Goal: Task Accomplishment & Management: Manage account settings

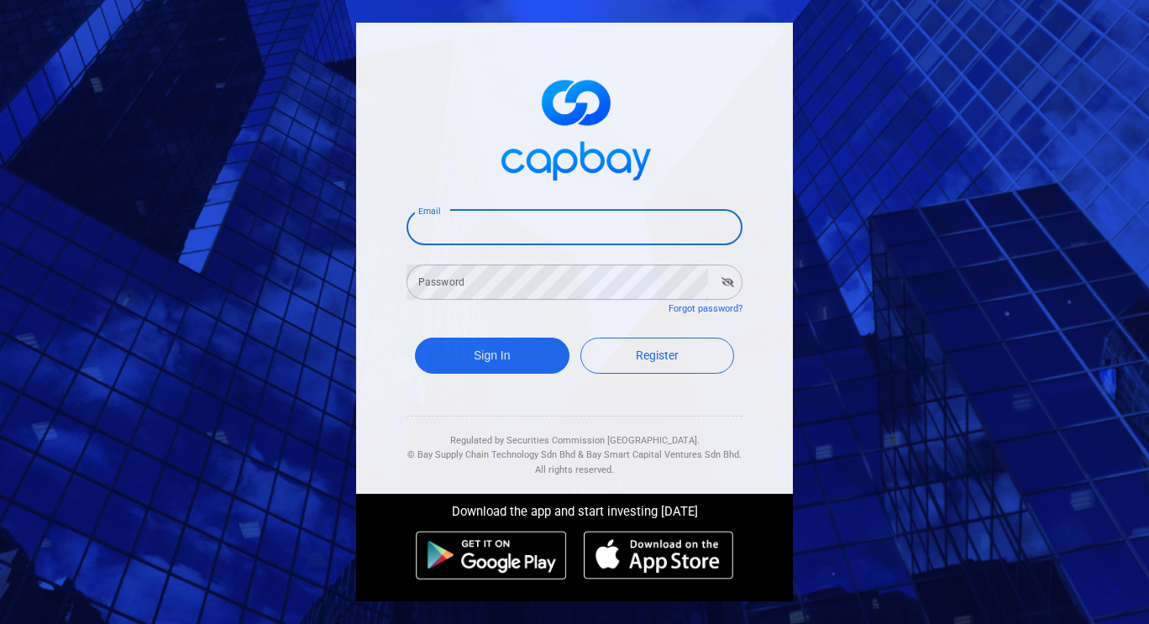
click at [464, 236] on input "Email" at bounding box center [575, 227] width 336 height 35
type input "[EMAIL_ADDRESS][DOMAIN_NAME]"
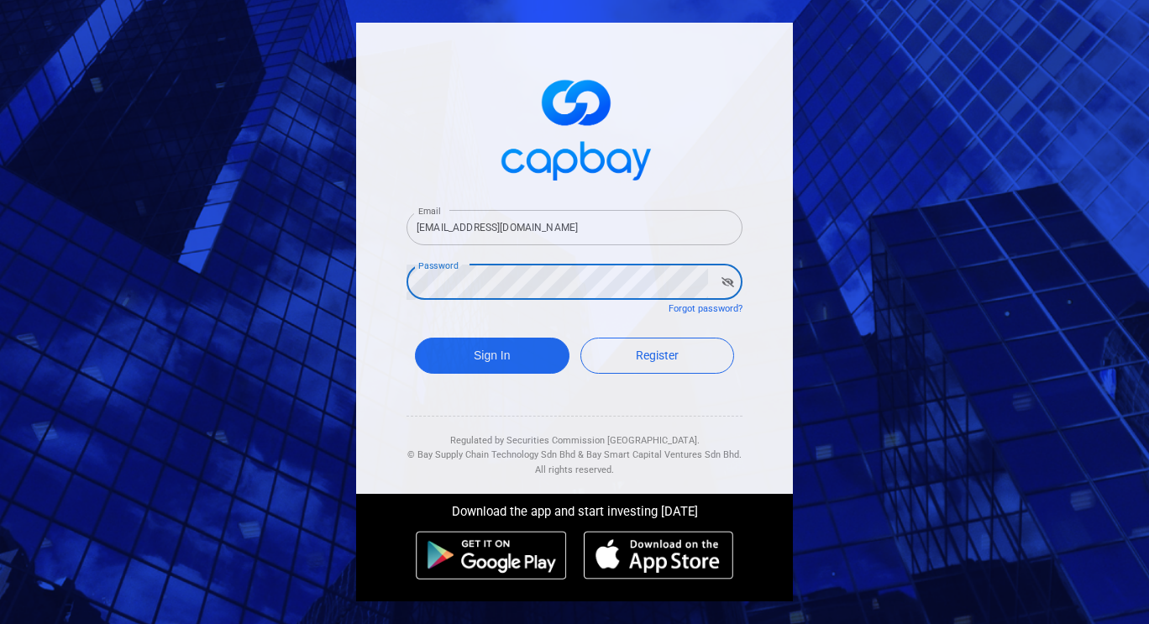
click at [415, 338] on button "Sign In" at bounding box center [492, 356] width 155 height 36
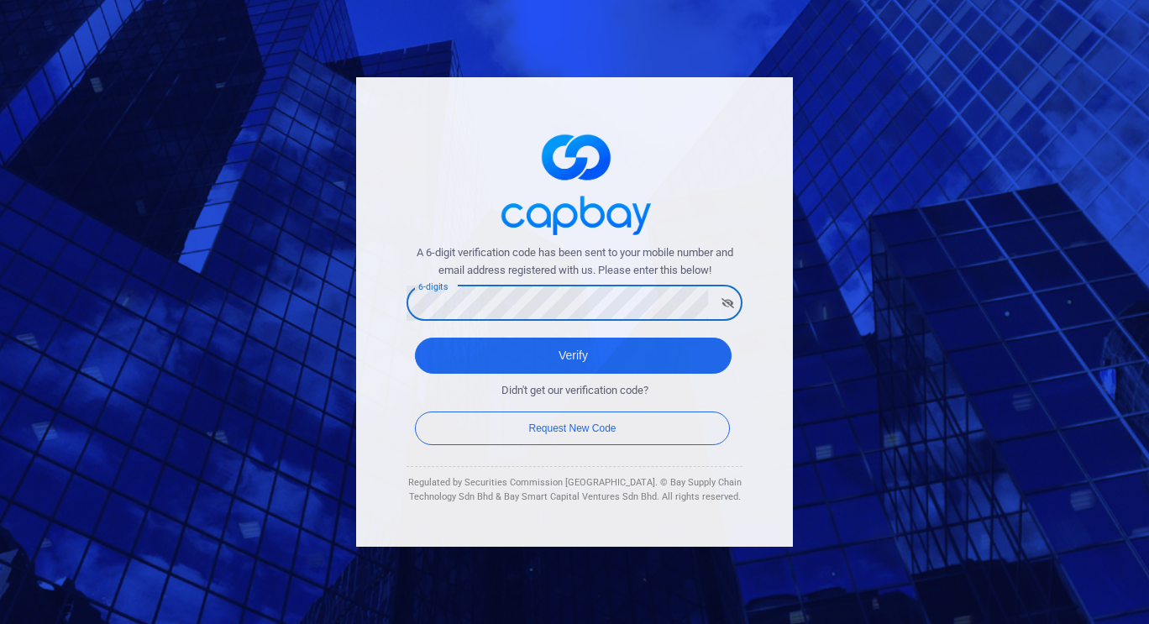
click at [415, 338] on button "Verify" at bounding box center [573, 356] width 317 height 36
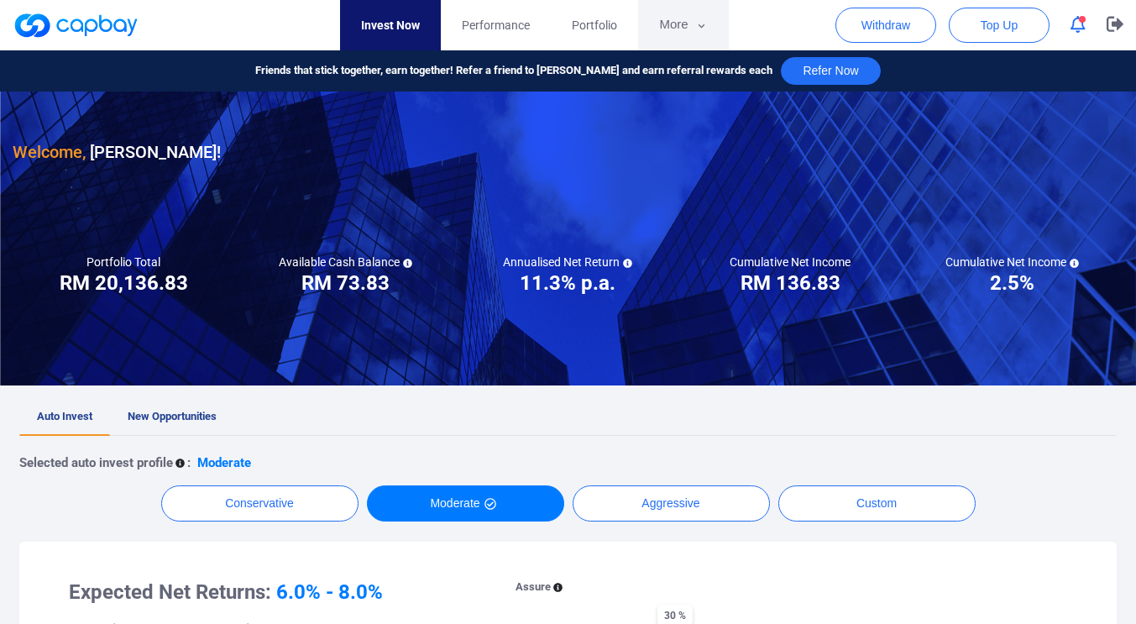
click at [695, 29] on icon "button" at bounding box center [701, 25] width 13 height 15
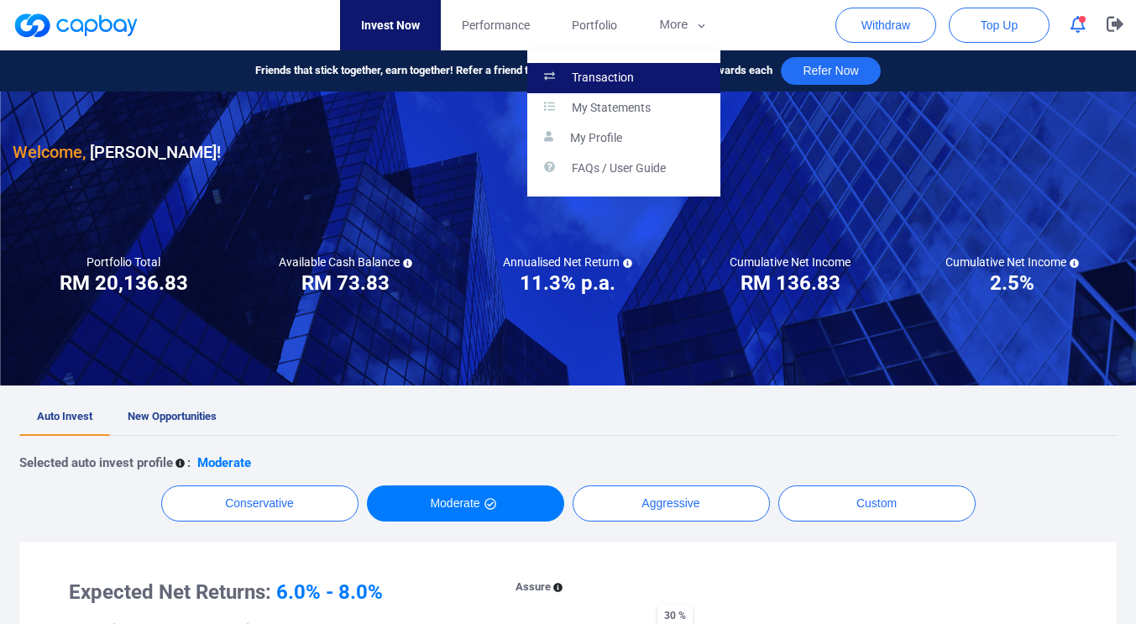
click at [671, 72] on link "Transaction" at bounding box center [623, 78] width 193 height 30
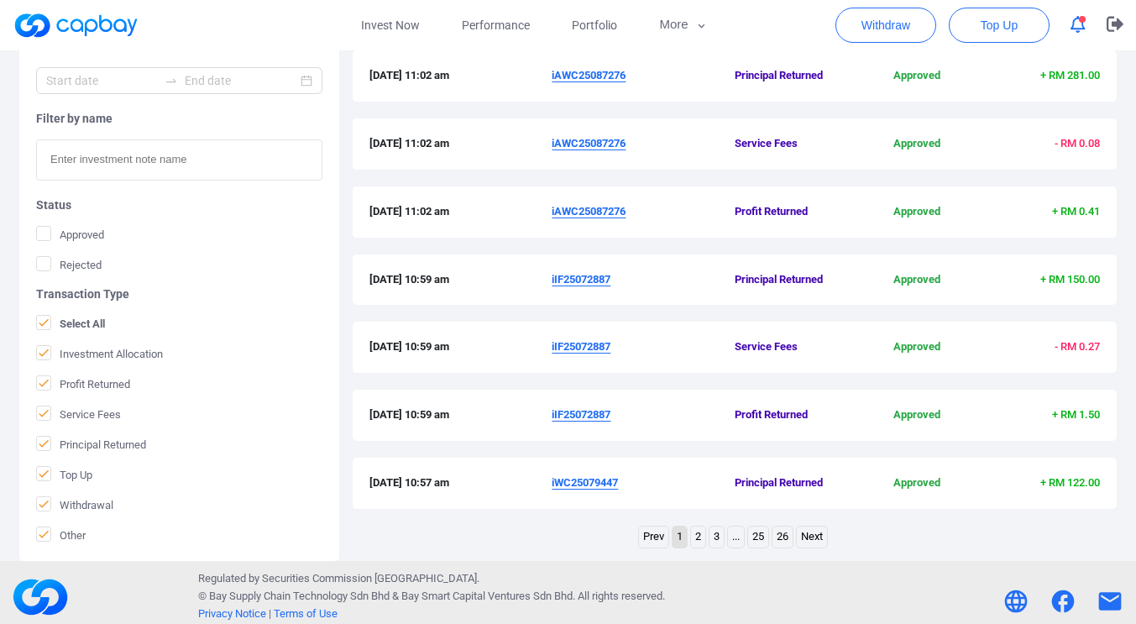
scroll to position [564, 0]
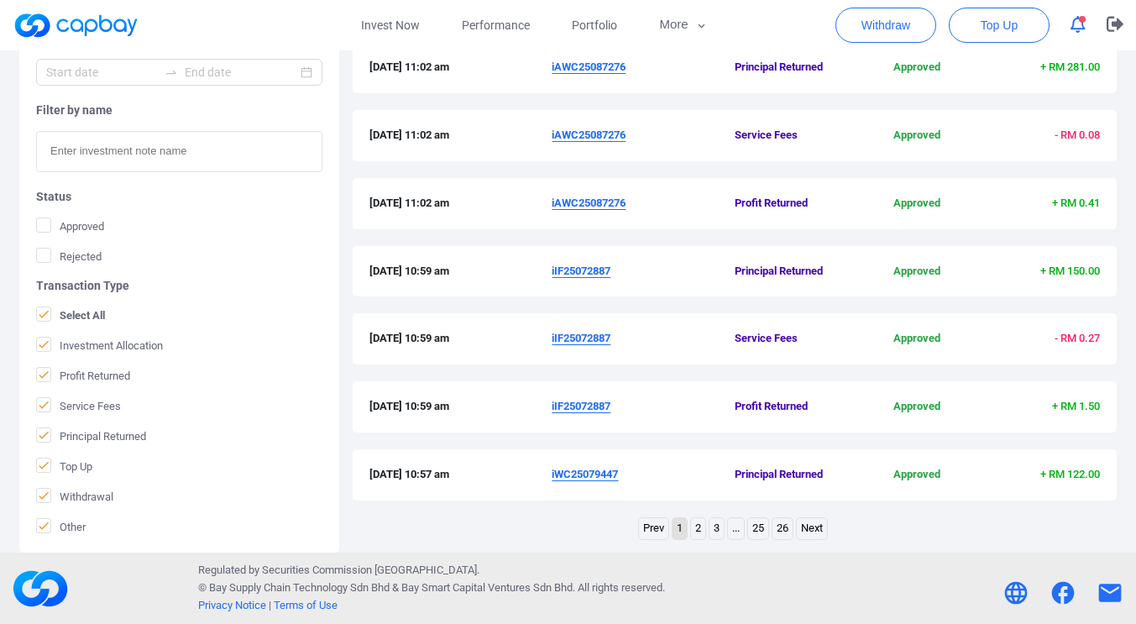
click at [703, 527] on link "2" at bounding box center [698, 528] width 14 height 21
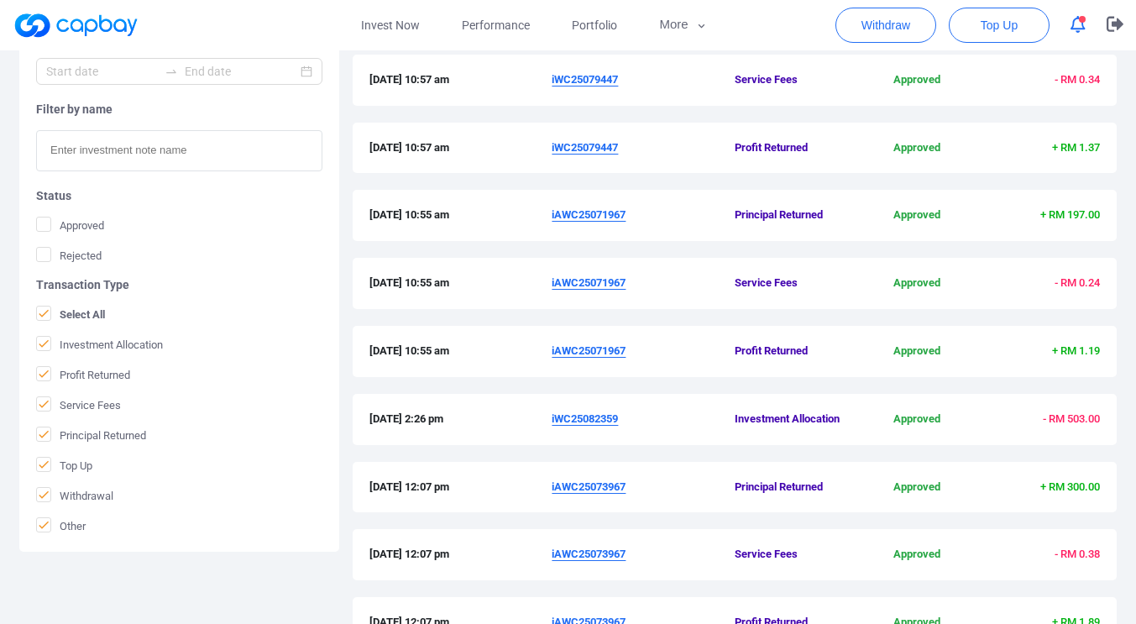
click at [626, 352] on u "iAWC25071967" at bounding box center [589, 350] width 74 height 13
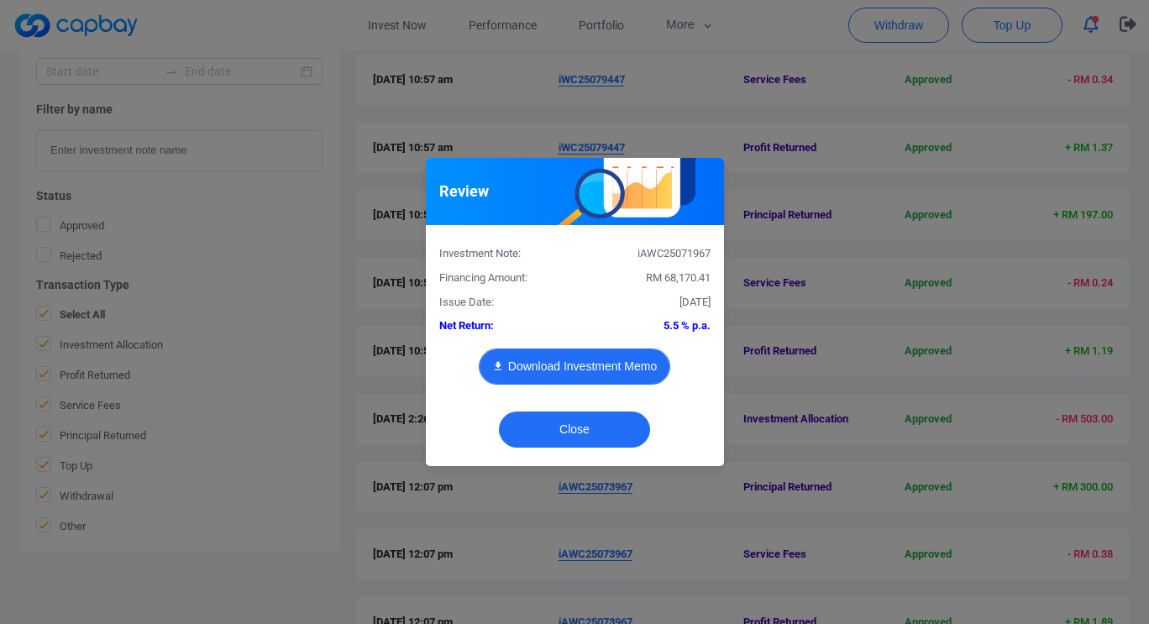
drag, startPoint x: 628, startPoint y: 352, endPoint x: 587, endPoint y: 359, distance: 41.7
click at [589, 358] on body "Invest Now Performance Portfolio More Transaction My Statements My Profile FAQs…" at bounding box center [574, 271] width 1149 height 1139
click at [587, 359] on button "Download Investment Memo" at bounding box center [575, 367] width 192 height 36
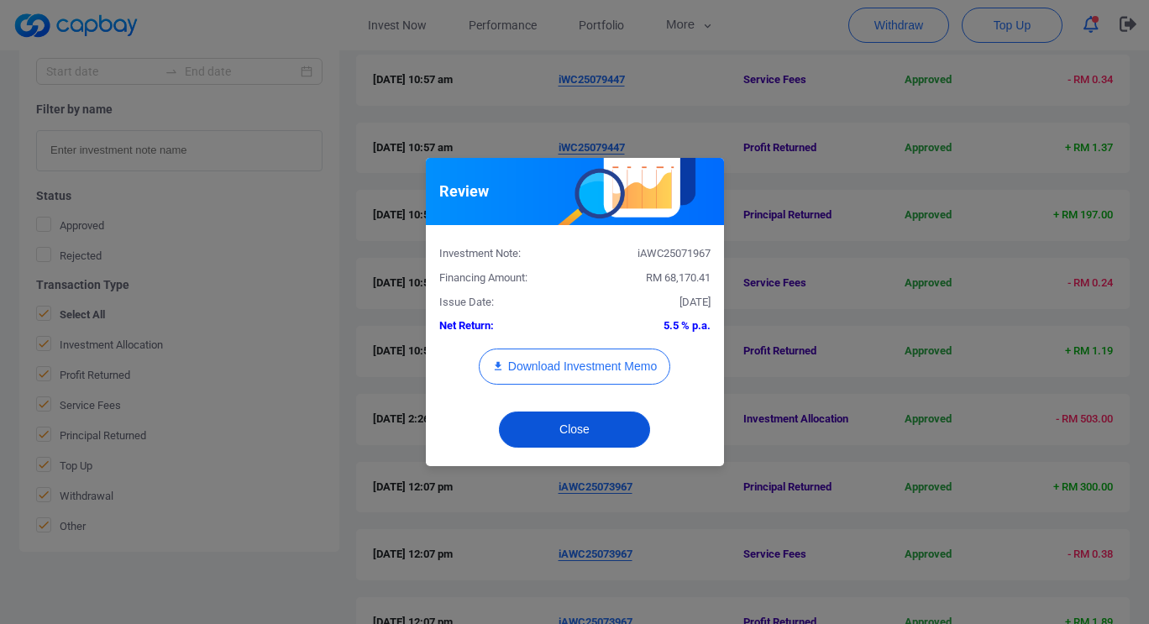
click at [577, 426] on button "Close" at bounding box center [574, 430] width 151 height 36
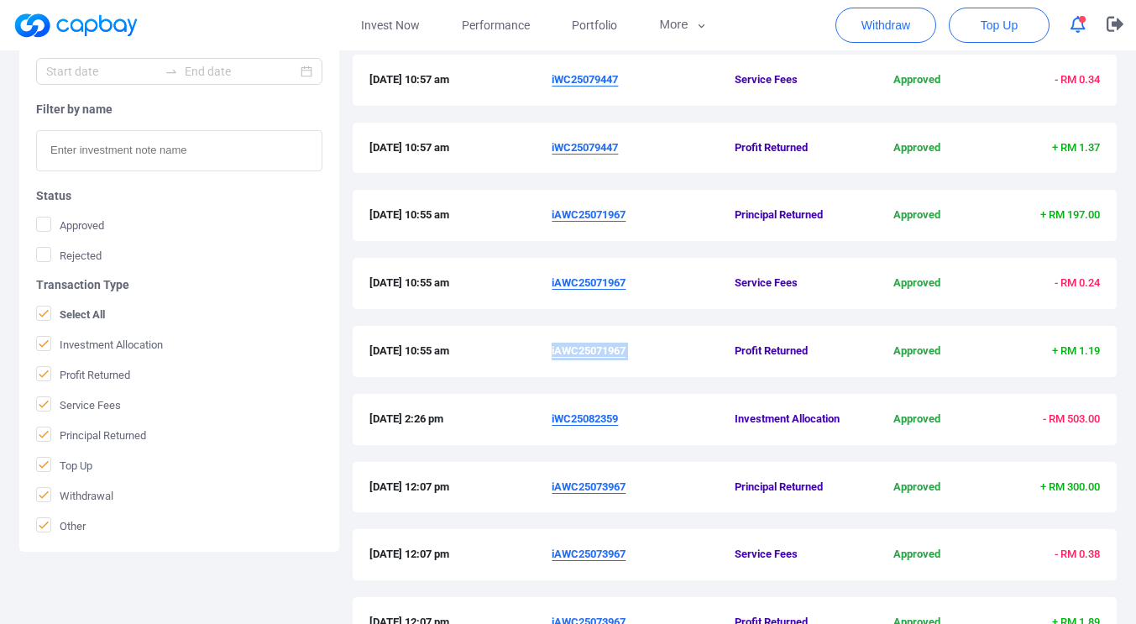
click at [634, 375] on div "[DATE] 10:55 am iAWC25071967 Profit Returned Approved + RM 1.19" at bounding box center [735, 351] width 764 height 51
drag, startPoint x: 629, startPoint y: 352, endPoint x: 554, endPoint y: 354, distance: 75.6
click at [554, 354] on span "iAWC25071967" at bounding box center [643, 352] width 183 height 18
copy u "iAWC25071967"
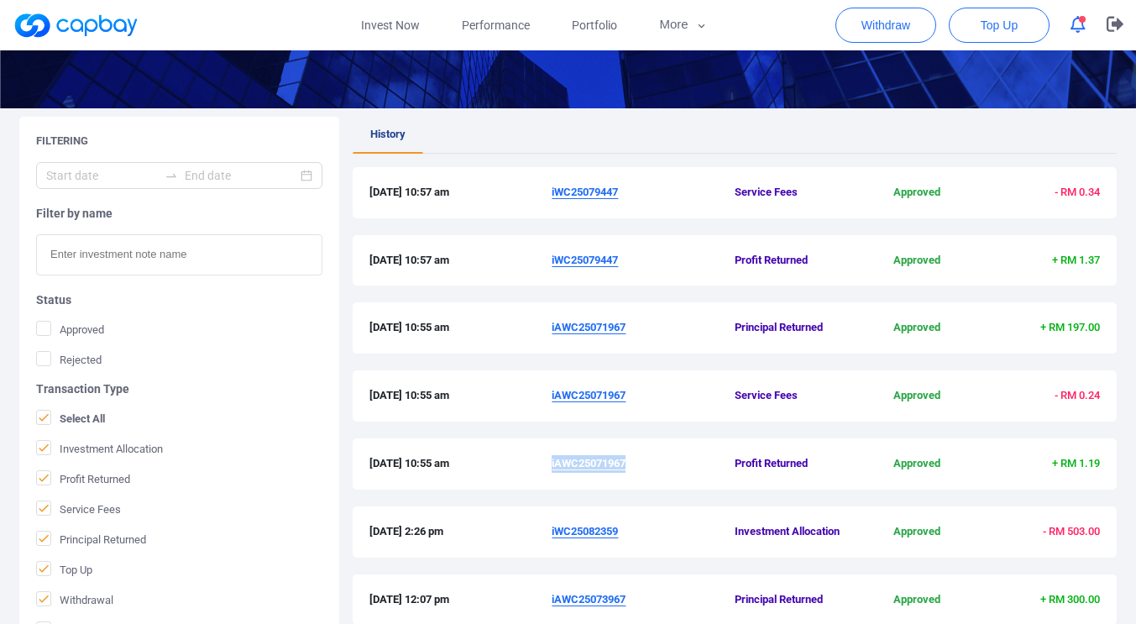
scroll to position [225, 0]
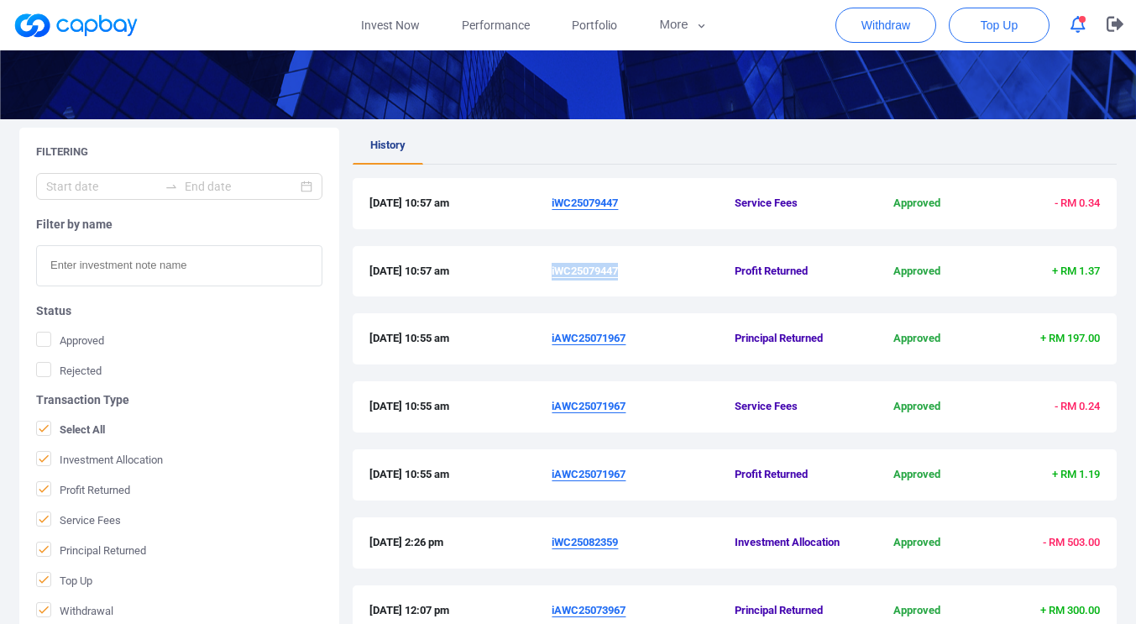
drag, startPoint x: 622, startPoint y: 270, endPoint x: 553, endPoint y: 270, distance: 69.7
click at [553, 270] on span "iWC25079447" at bounding box center [643, 272] width 183 height 18
copy u "iWC25079447"
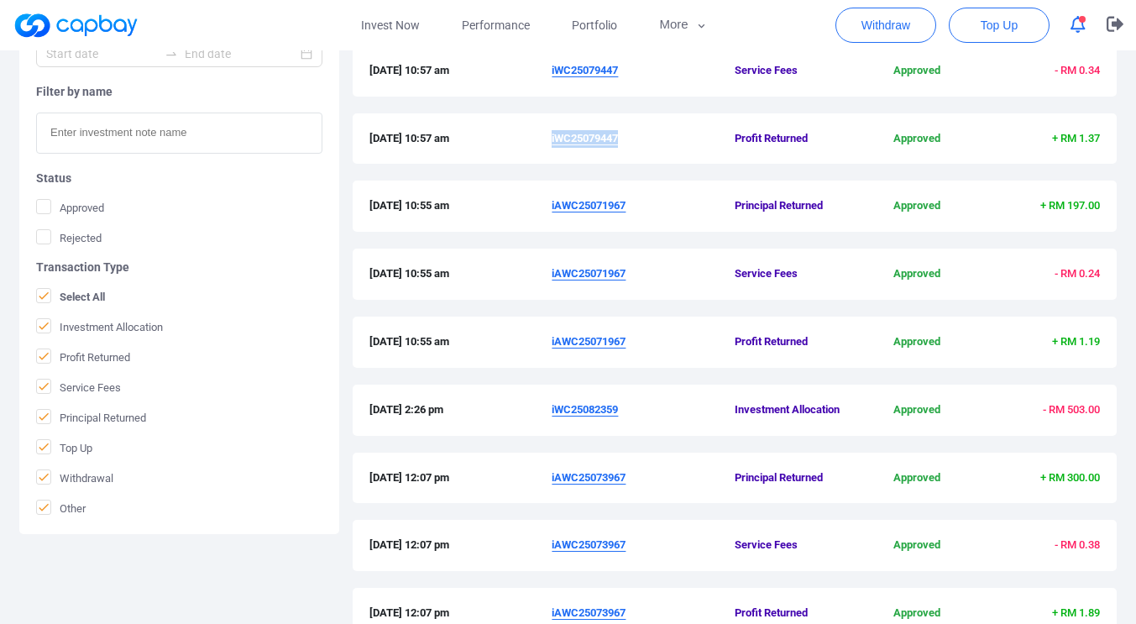
scroll to position [564, 0]
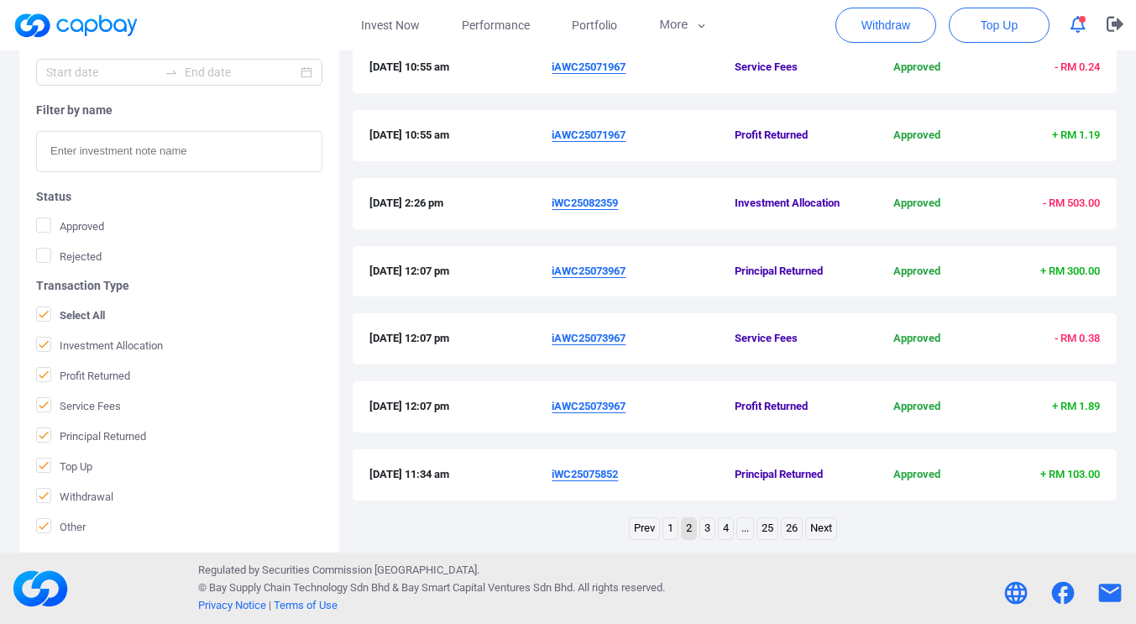
click at [663, 525] on li "1" at bounding box center [671, 528] width 16 height 23
click at [666, 522] on link "1" at bounding box center [671, 528] width 14 height 21
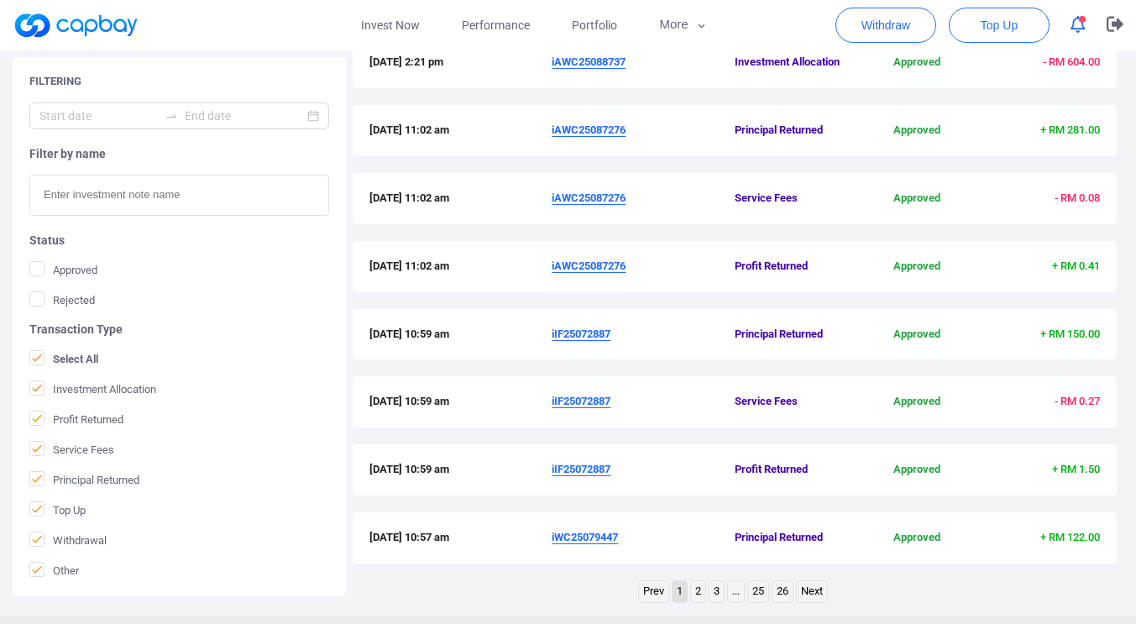
scroll to position [502, 0]
drag, startPoint x: 615, startPoint y: 469, endPoint x: 553, endPoint y: 467, distance: 62.2
click at [553, 467] on span "iIF25072887" at bounding box center [643, 469] width 183 height 18
copy u "iIF25072887"
drag, startPoint x: 628, startPoint y: 269, endPoint x: 554, endPoint y: 272, distance: 74.8
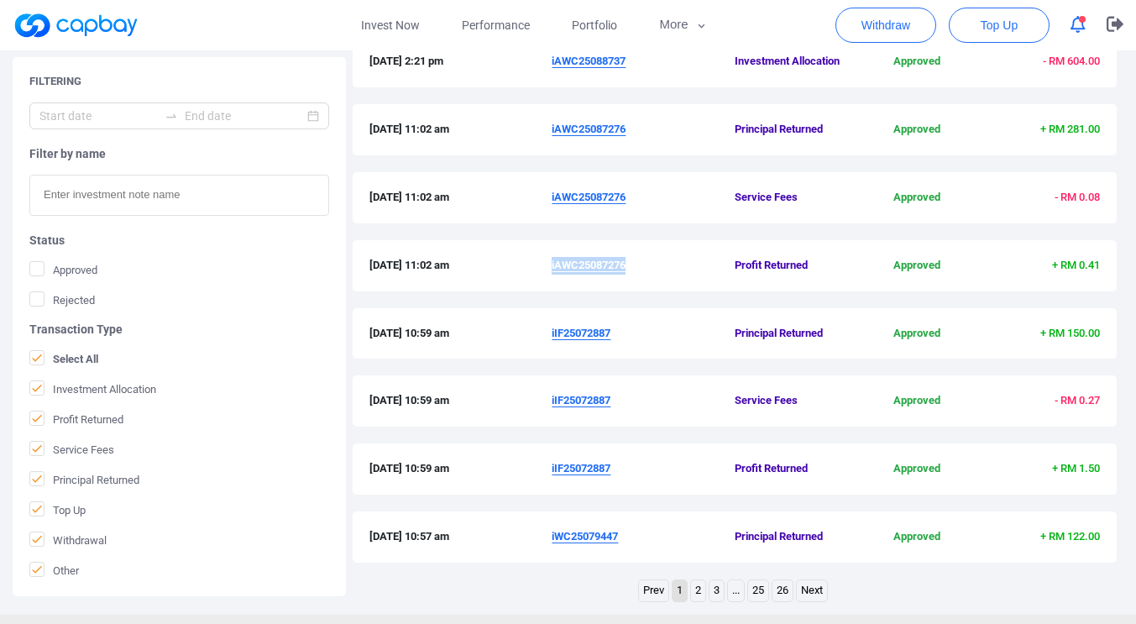
click at [554, 272] on span "iAWC25087276" at bounding box center [643, 266] width 183 height 18
copy u "iAWC25087276"
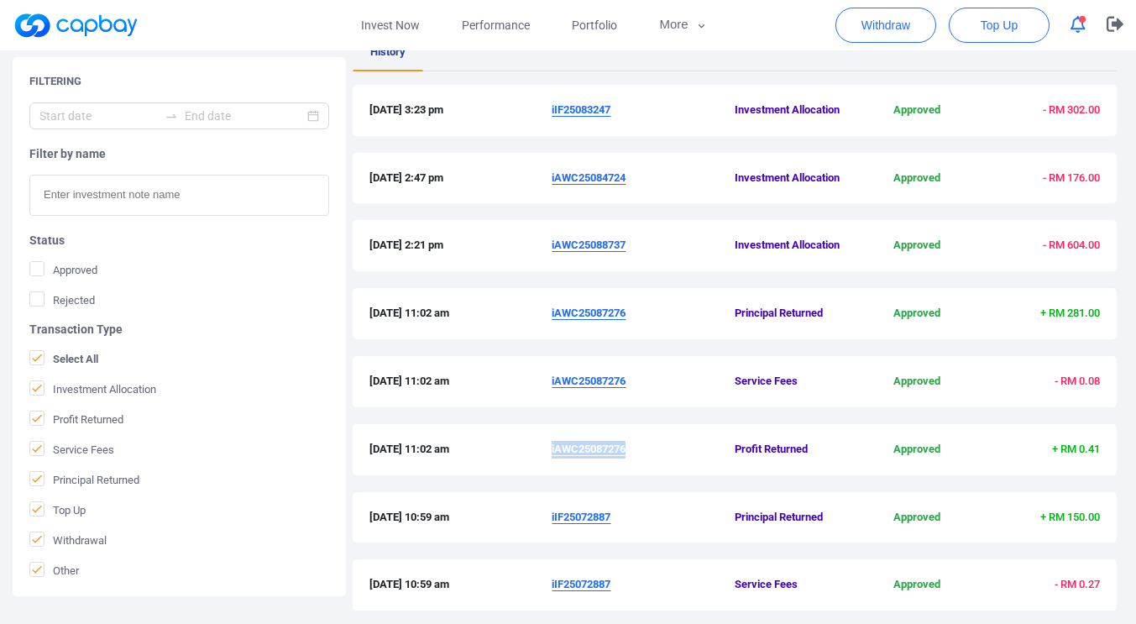
scroll to position [320, 0]
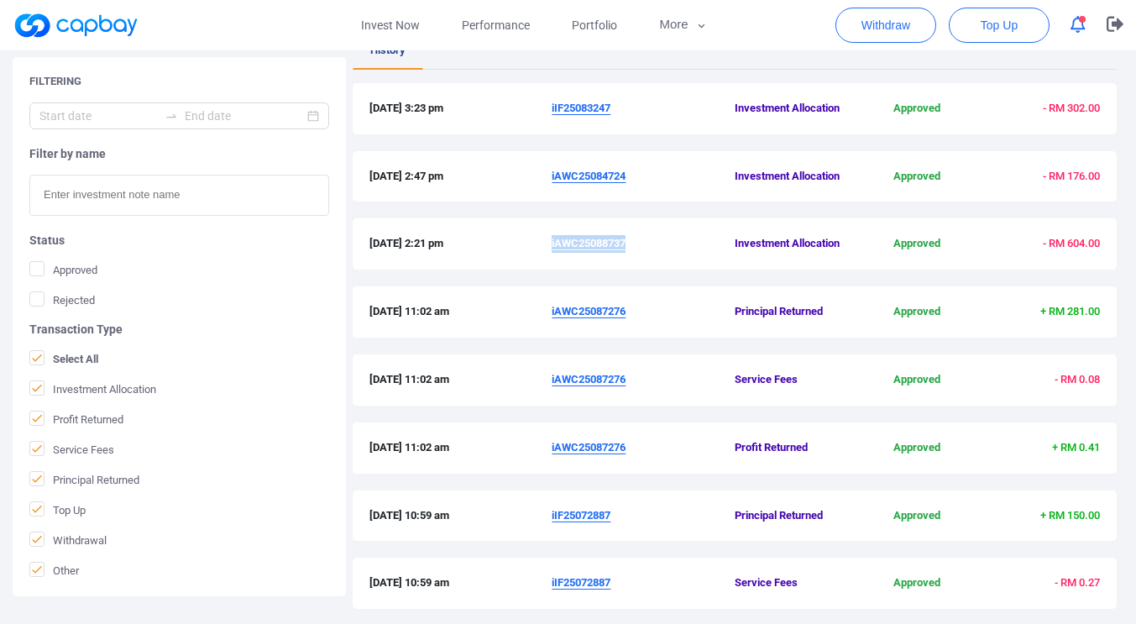
drag, startPoint x: 629, startPoint y: 245, endPoint x: 553, endPoint y: 246, distance: 76.4
click at [553, 246] on span "iAWC25088737" at bounding box center [643, 244] width 183 height 18
copy u "iAWC25088737"
drag, startPoint x: 633, startPoint y: 173, endPoint x: 553, endPoint y: 173, distance: 80.6
click at [553, 173] on span "iAWC25084724" at bounding box center [643, 177] width 183 height 18
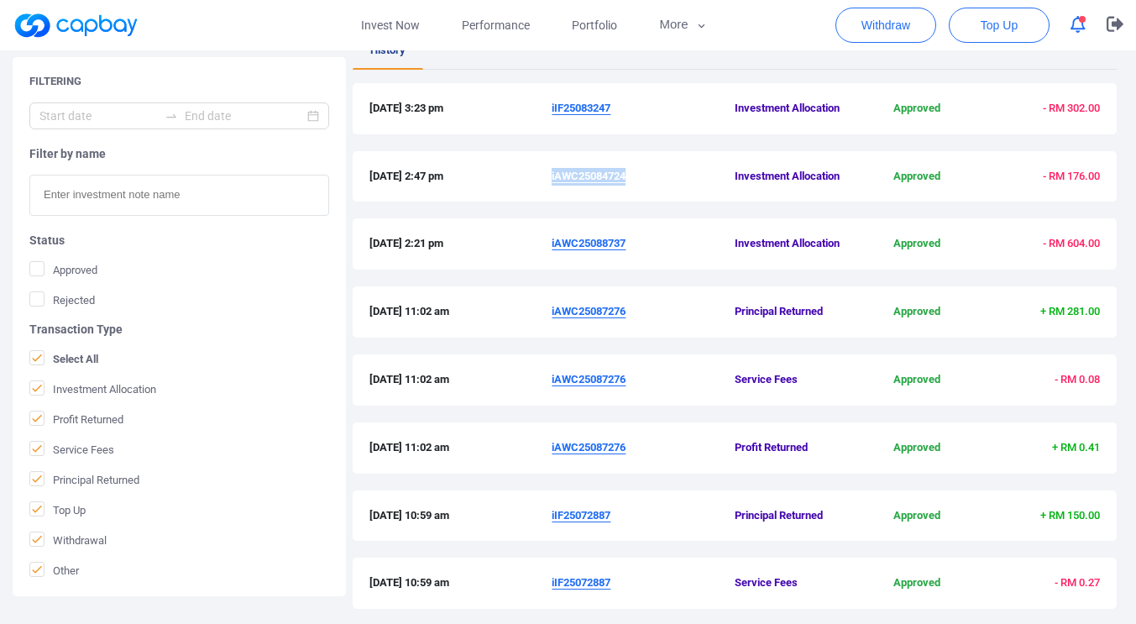
copy u "iAWC25084724"
drag, startPoint x: 617, startPoint y: 108, endPoint x: 551, endPoint y: 110, distance: 66.4
click at [551, 110] on div "[DATE] 3:23 pm iIF25083247 Investment Allocation Approved - RM 302.00" at bounding box center [735, 109] width 731 height 18
copy div "iIF25083247"
click at [375, 21] on link "Invest Now" at bounding box center [390, 25] width 101 height 50
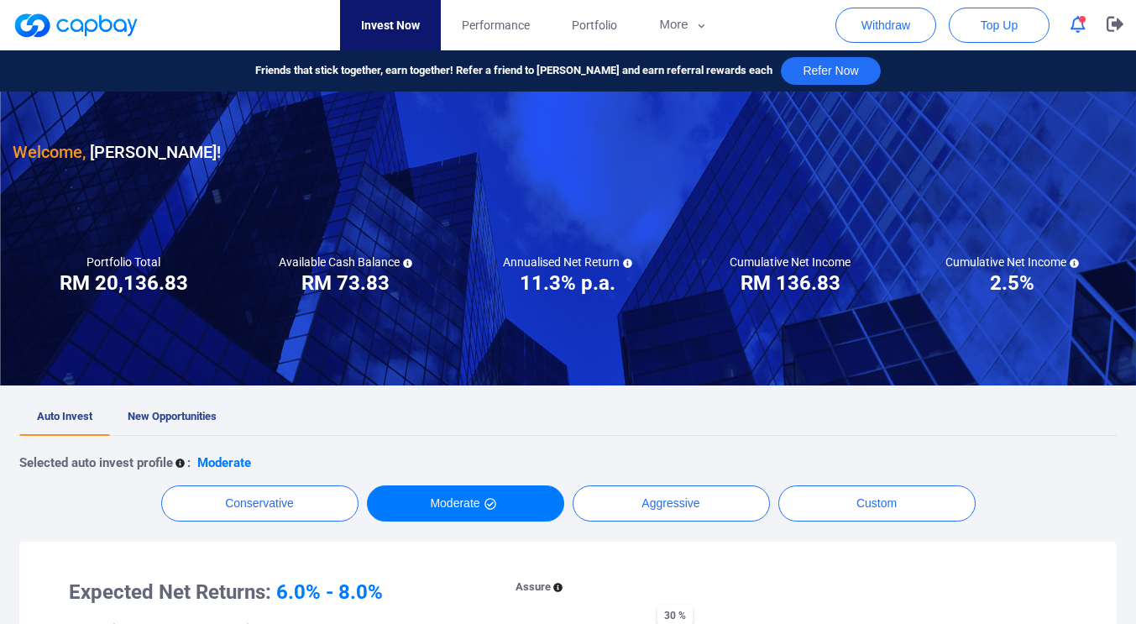
click at [1080, 29] on icon "button" at bounding box center [1078, 25] width 15 height 18
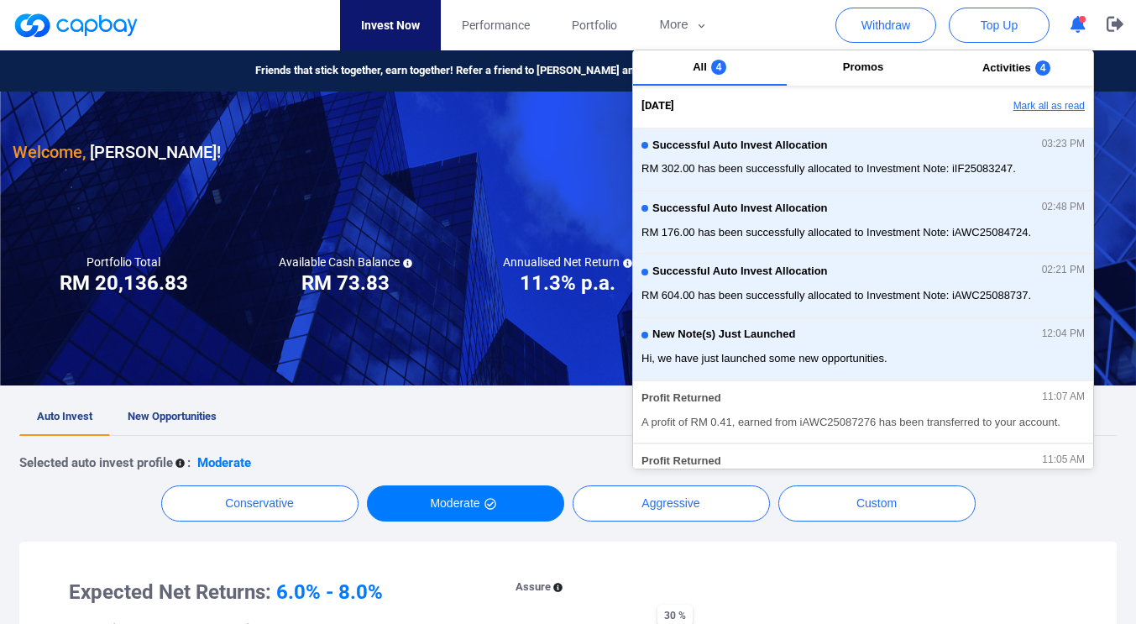
click at [1021, 102] on button "Mark all as read" at bounding box center [1003, 106] width 181 height 29
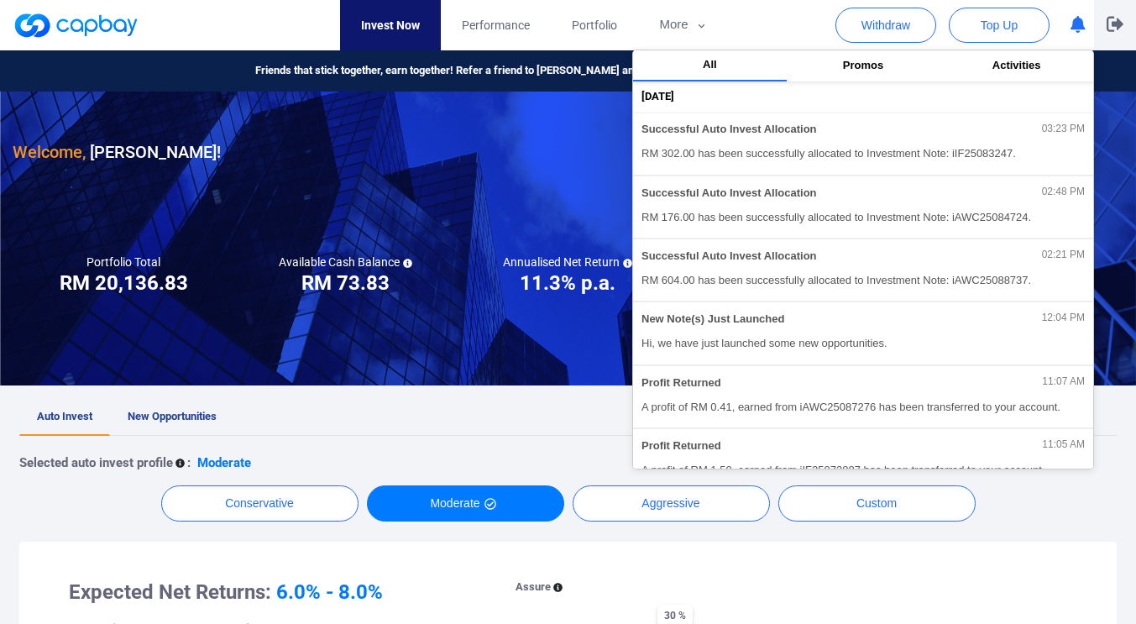
click at [1115, 28] on icon "button" at bounding box center [1115, 24] width 17 height 16
